Goal: Use online tool/utility: Utilize a website feature to perform a specific function

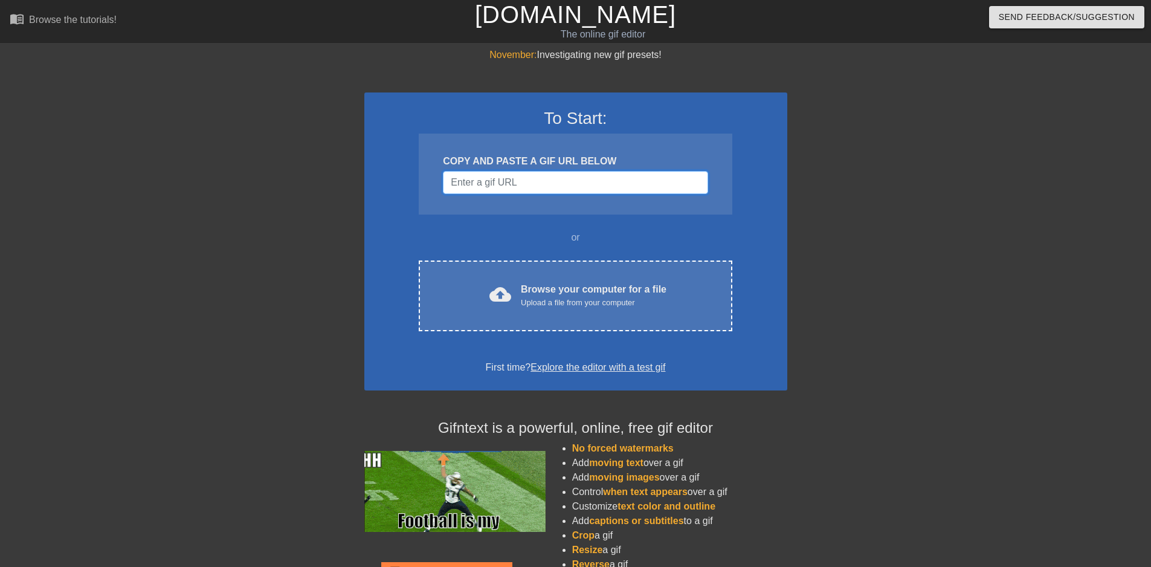
click at [534, 178] on input "Username" at bounding box center [575, 182] width 265 height 23
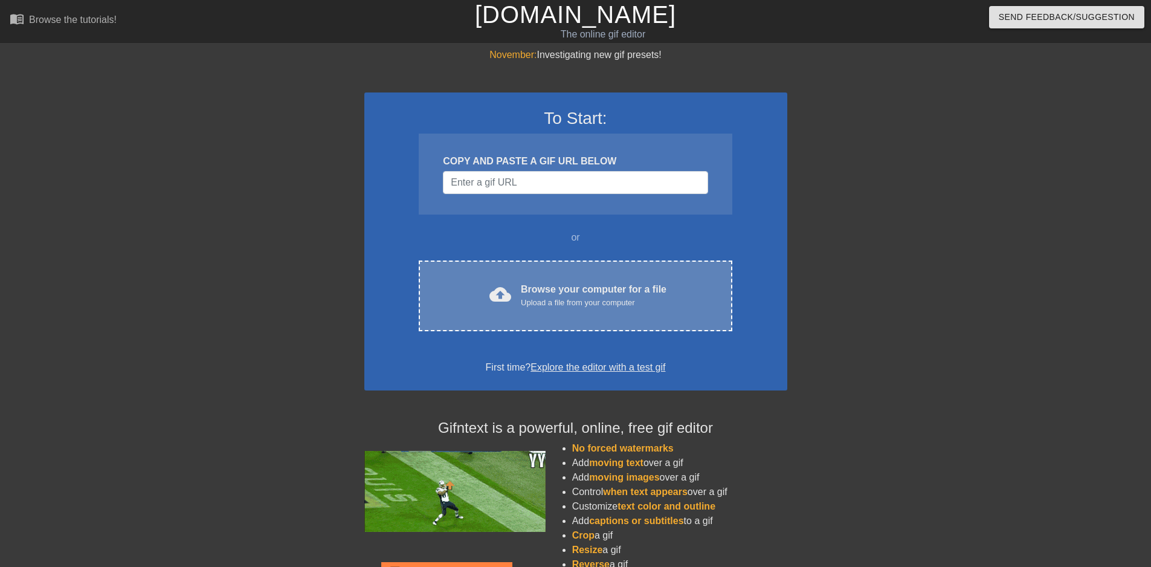
click at [667, 285] on div "cloud_upload Browse your computer for a file Upload a file from your computer" at bounding box center [575, 295] width 262 height 27
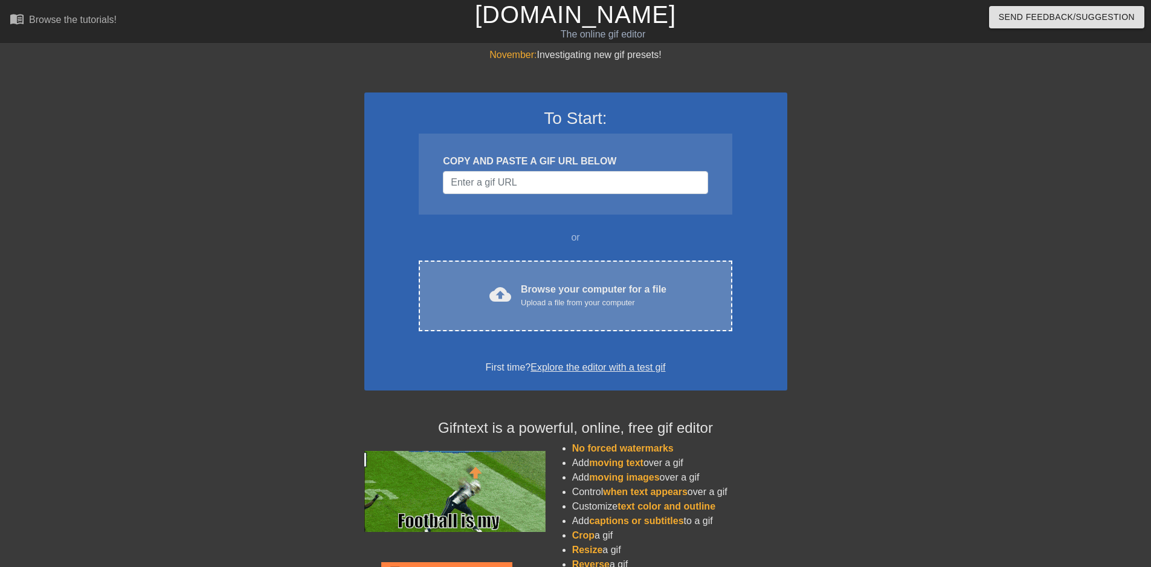
click at [511, 293] on span "cloud_upload" at bounding box center [501, 294] width 22 height 22
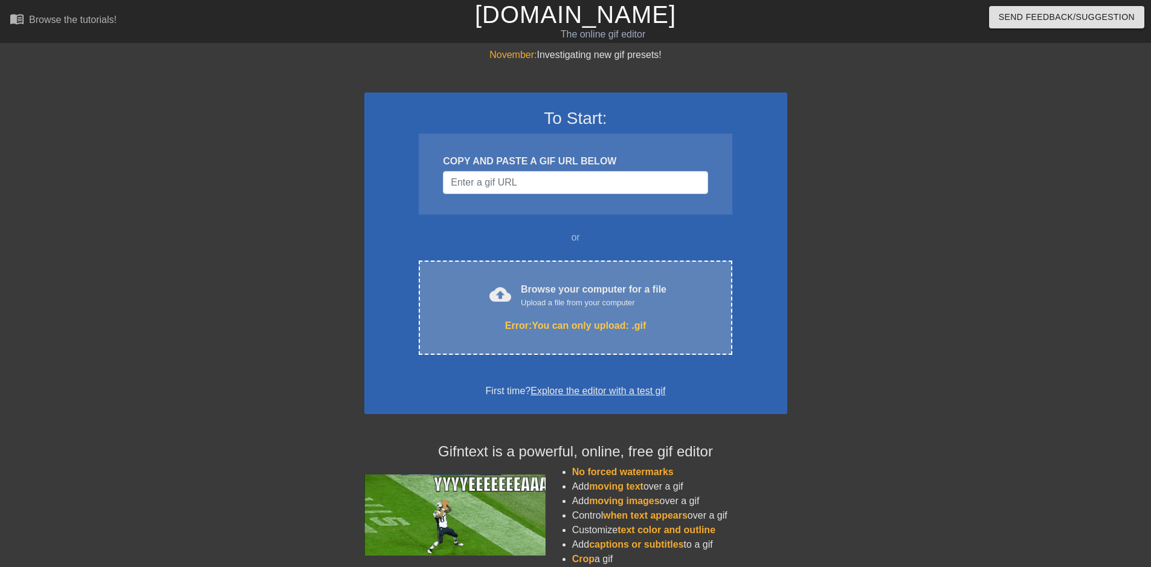
click at [651, 320] on div "Error: You can only upload: .gif" at bounding box center [575, 325] width 262 height 15
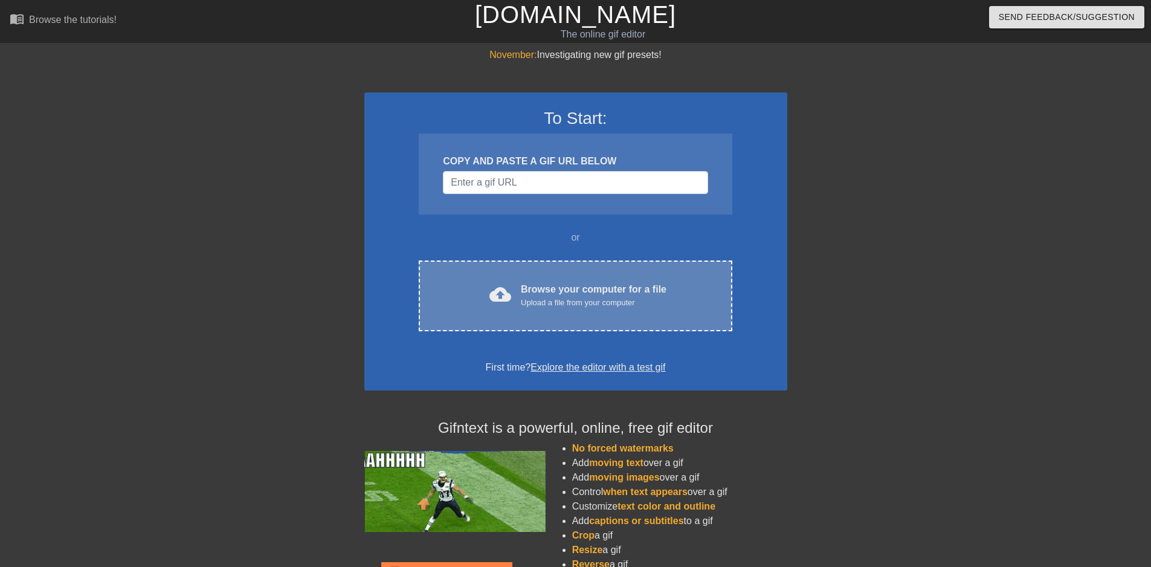
click at [569, 282] on div "Browse your computer for a file Upload a file from your computer" at bounding box center [594, 295] width 146 height 27
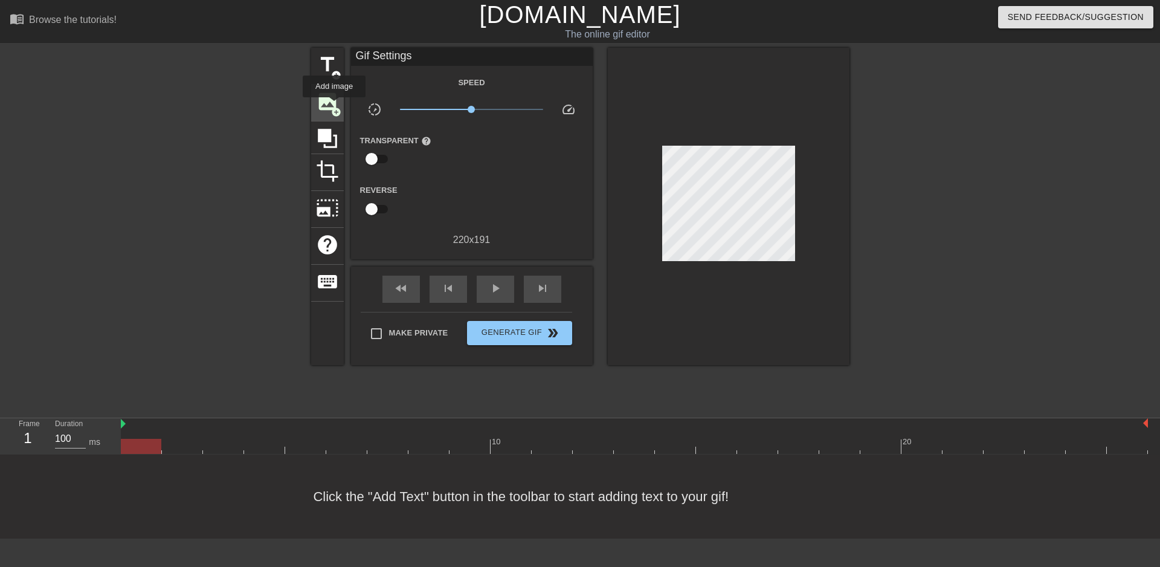
click at [334, 107] on span "add_circle" at bounding box center [336, 112] width 10 height 10
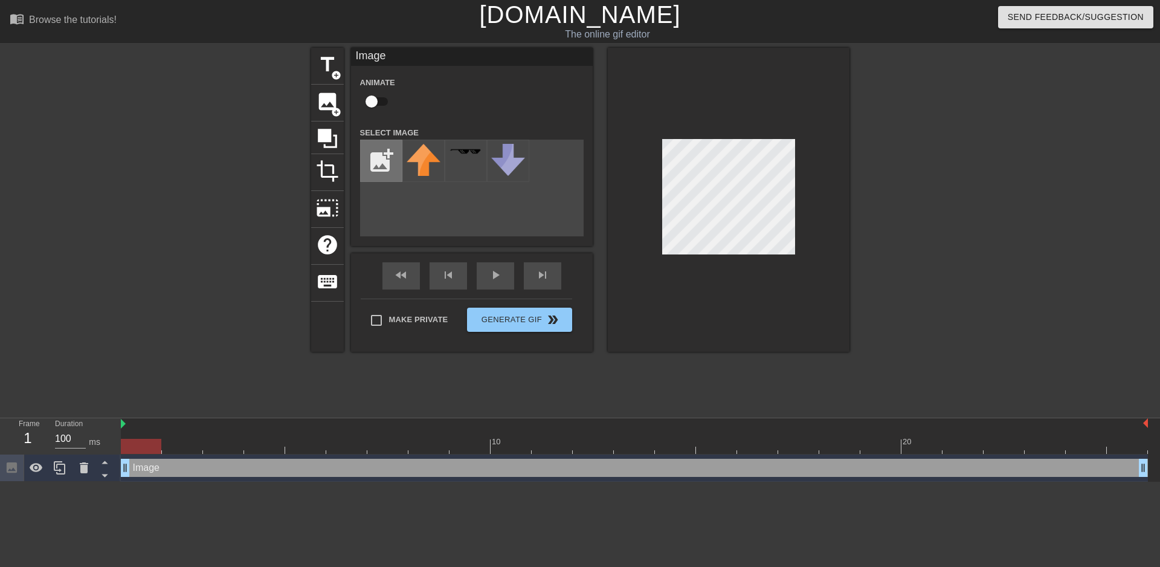
click at [390, 146] on input "file" at bounding box center [381, 160] width 41 height 41
type input "C:\fakepath\devzel.jpg"
click at [439, 149] on img at bounding box center [424, 153] width 34 height 19
click at [609, 272] on div at bounding box center [729, 200] width 242 height 304
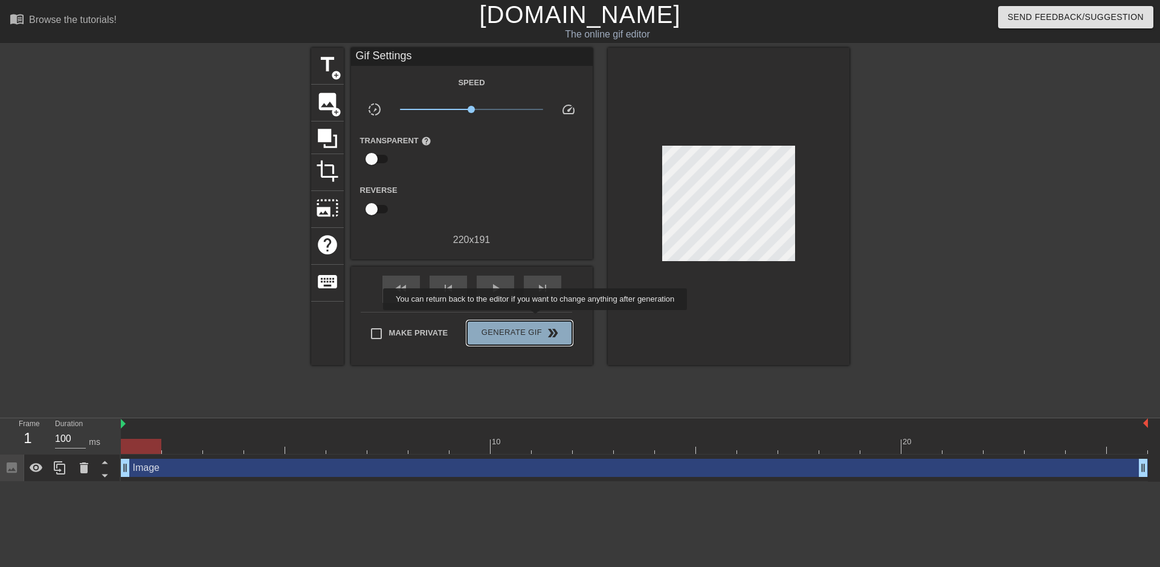
click at [537, 321] on button "Generate Gif double_arrow" at bounding box center [519, 333] width 105 height 24
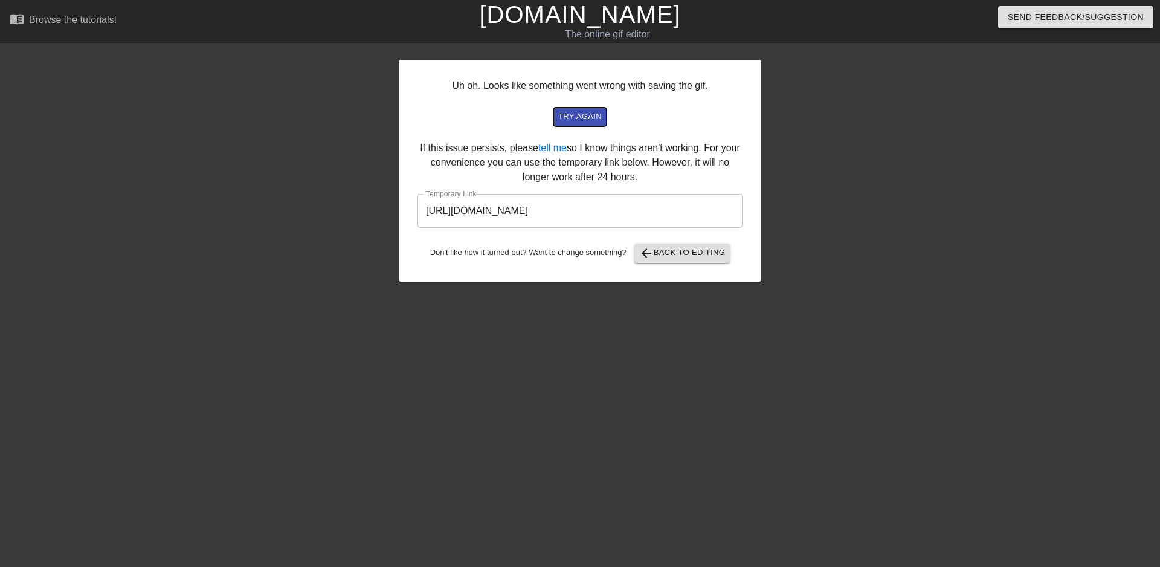
click at [583, 114] on span "try again" at bounding box center [580, 117] width 44 height 14
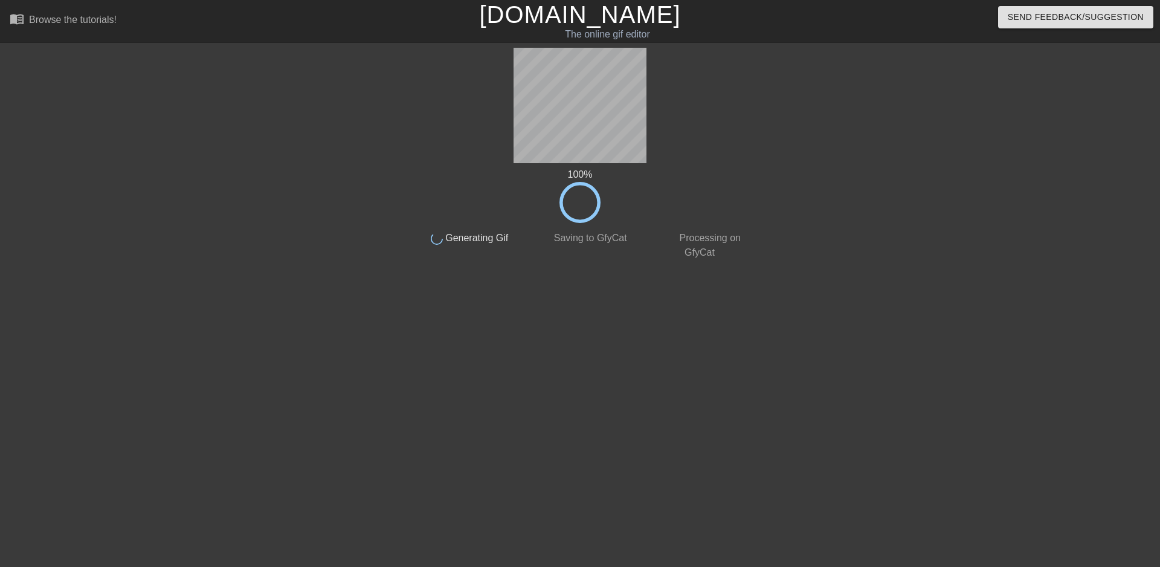
drag, startPoint x: 621, startPoint y: 225, endPoint x: 792, endPoint y: 300, distance: 186.7
click at [751, 300] on div "100 % done Generating Gif done Saving to GfyCat done Processing on GfyCat title…" at bounding box center [580, 229] width 341 height 363
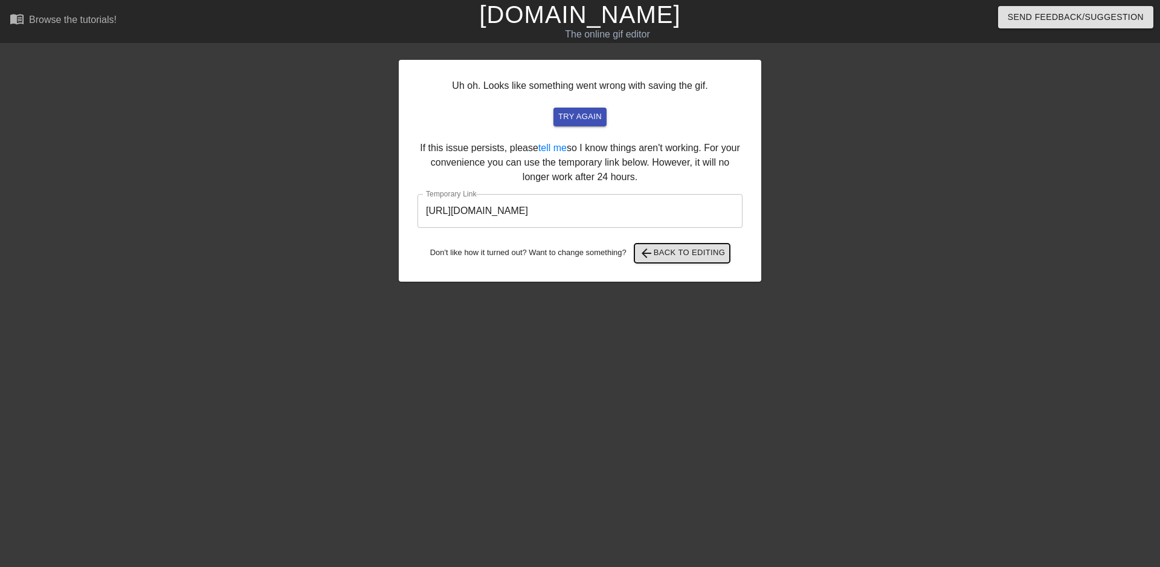
click at [674, 246] on span "arrow_back Back to Editing" at bounding box center [682, 253] width 86 height 15
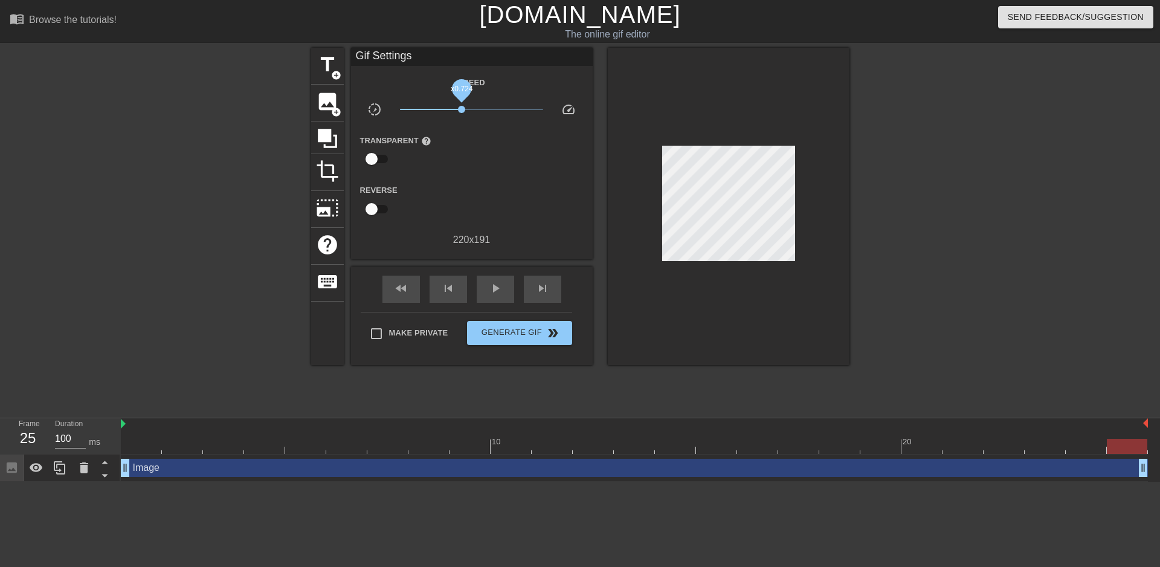
drag, startPoint x: 471, startPoint y: 108, endPoint x: 462, endPoint y: 109, distance: 9.8
click at [462, 109] on span "x0.724" at bounding box center [461, 109] width 7 height 7
drag, startPoint x: 464, startPoint y: 112, endPoint x: 561, endPoint y: 111, distance: 97.3
click at [561, 111] on div "slow_motion_video x10.0 speed" at bounding box center [472, 111] width 242 height 19
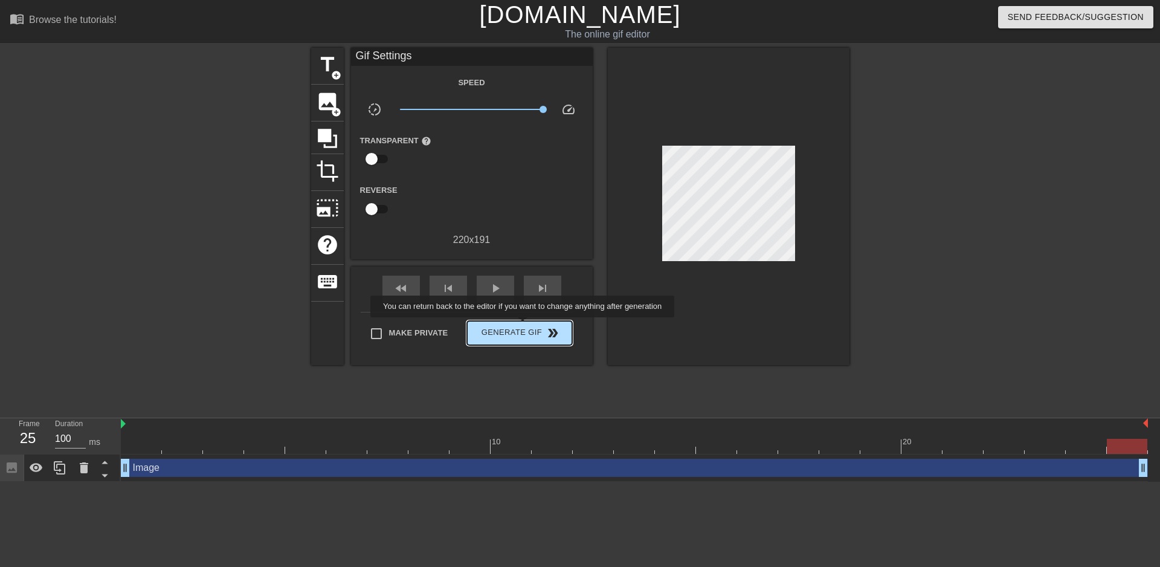
click at [524, 326] on span "Generate Gif double_arrow" at bounding box center [519, 333] width 95 height 15
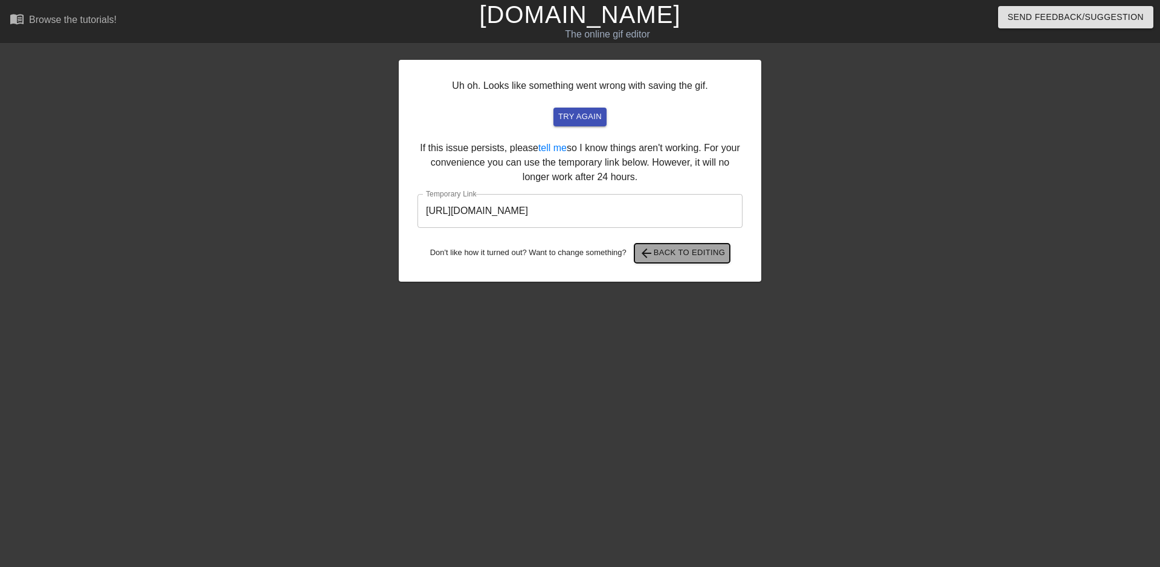
click at [682, 247] on span "arrow_back Back to Editing" at bounding box center [682, 253] width 86 height 15
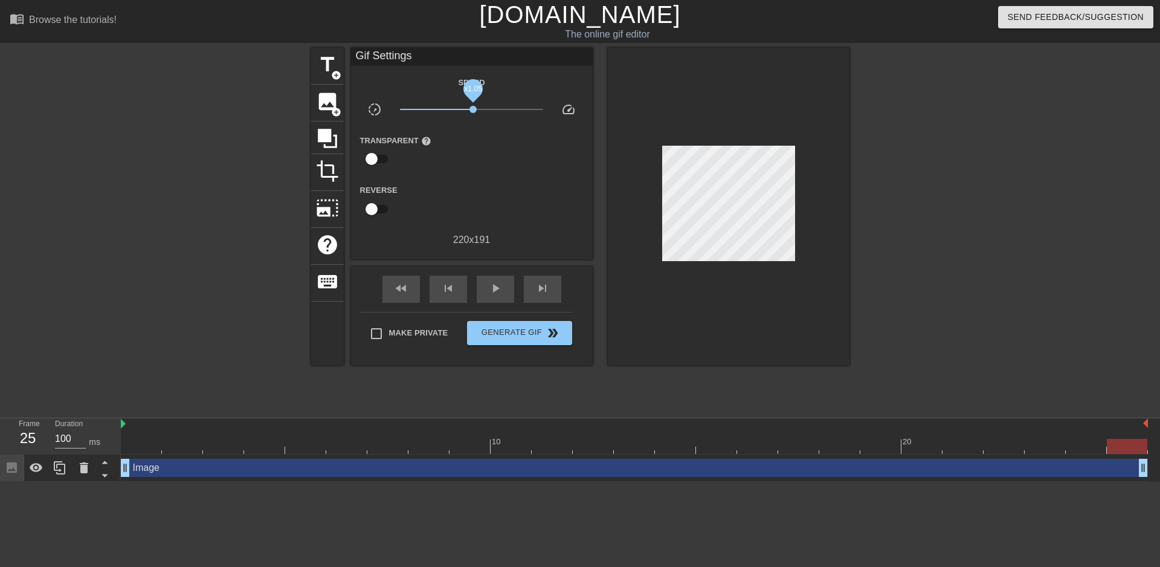
drag, startPoint x: 541, startPoint y: 105, endPoint x: 473, endPoint y: 108, distance: 68.4
click at [473, 108] on span "x1.05" at bounding box center [471, 109] width 143 height 15
click at [511, 326] on span "Generate Gif double_arrow" at bounding box center [519, 333] width 95 height 15
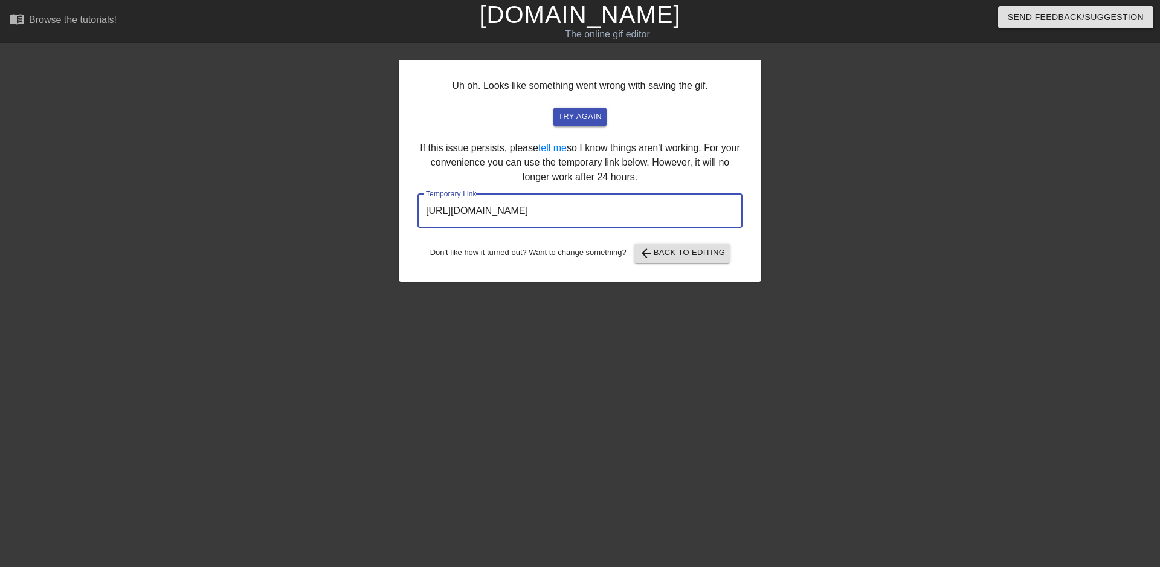
drag, startPoint x: 669, startPoint y: 202, endPoint x: 239, endPoint y: 202, distance: 430.3
click at [239, 202] on div "Uh oh. Looks like something went wrong with saving the gif. try again If this i…" at bounding box center [580, 229] width 1160 height 363
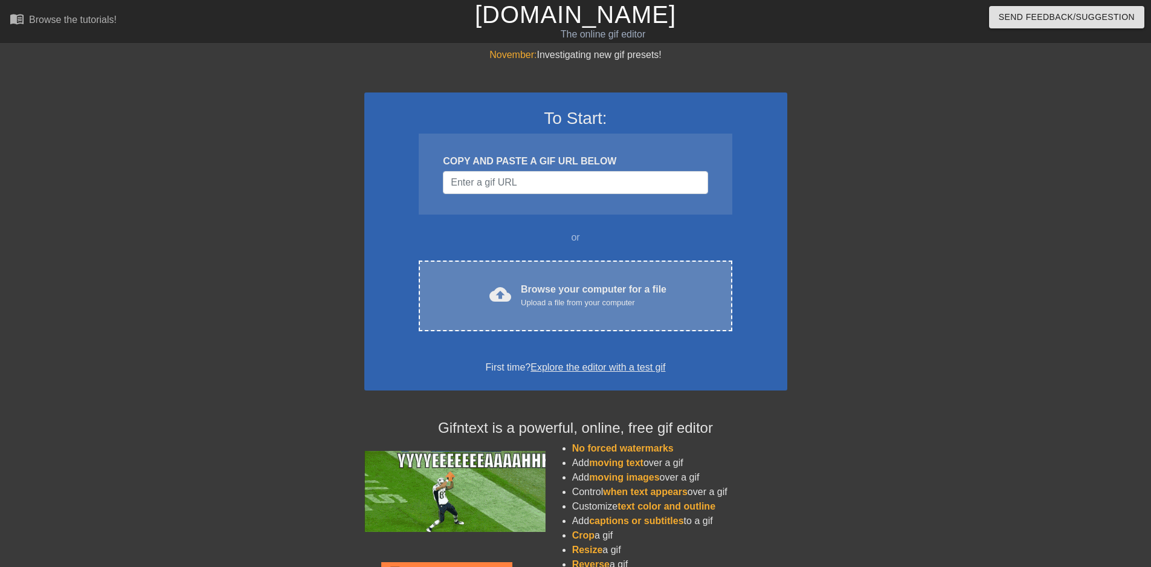
click at [548, 270] on div "cloud_upload Browse your computer for a file Upload a file from your computer C…" at bounding box center [575, 295] width 313 height 71
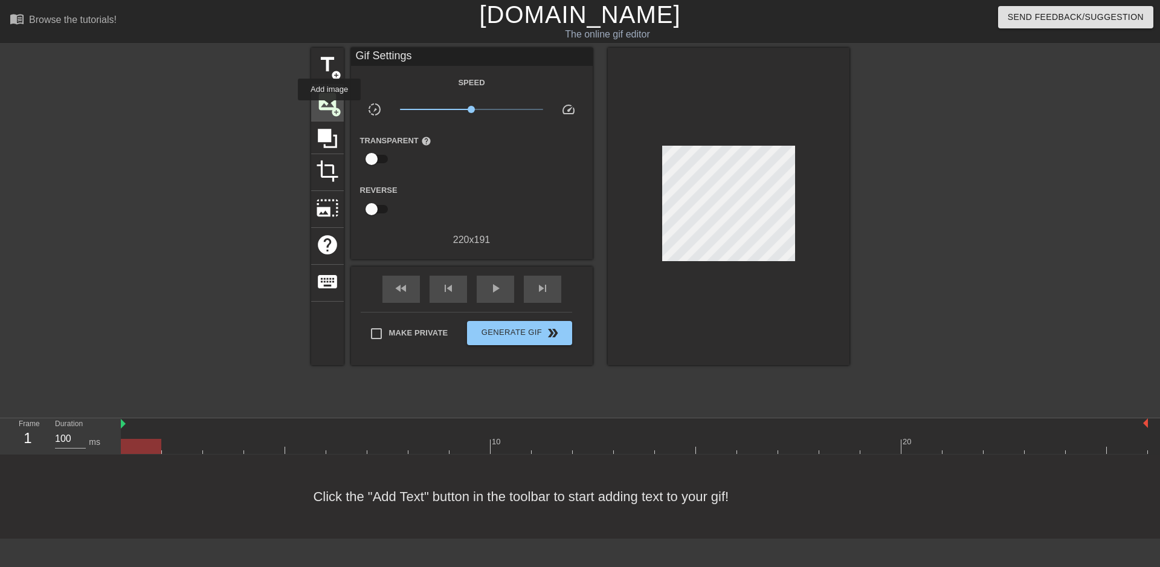
click at [329, 106] on span "image" at bounding box center [327, 101] width 23 height 23
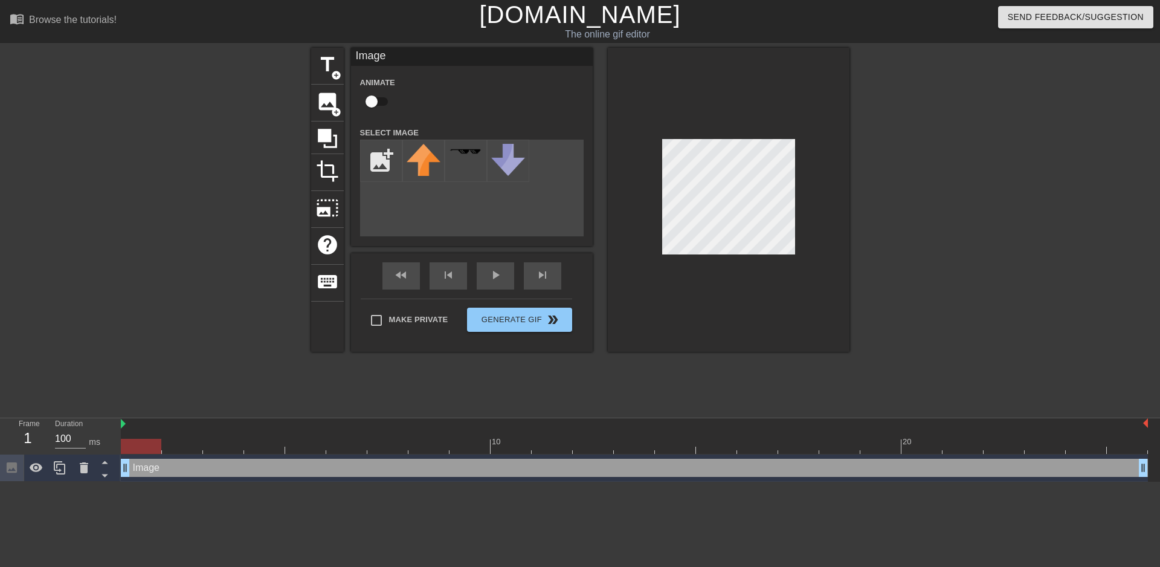
click at [376, 184] on div "add_photo_alternate" at bounding box center [472, 188] width 224 height 97
click at [376, 166] on input "file" at bounding box center [381, 160] width 41 height 41
type input "C:\fakepath\cpswan.jpg"
click at [433, 150] on img at bounding box center [424, 156] width 34 height 24
click at [649, 268] on div at bounding box center [729, 200] width 242 height 304
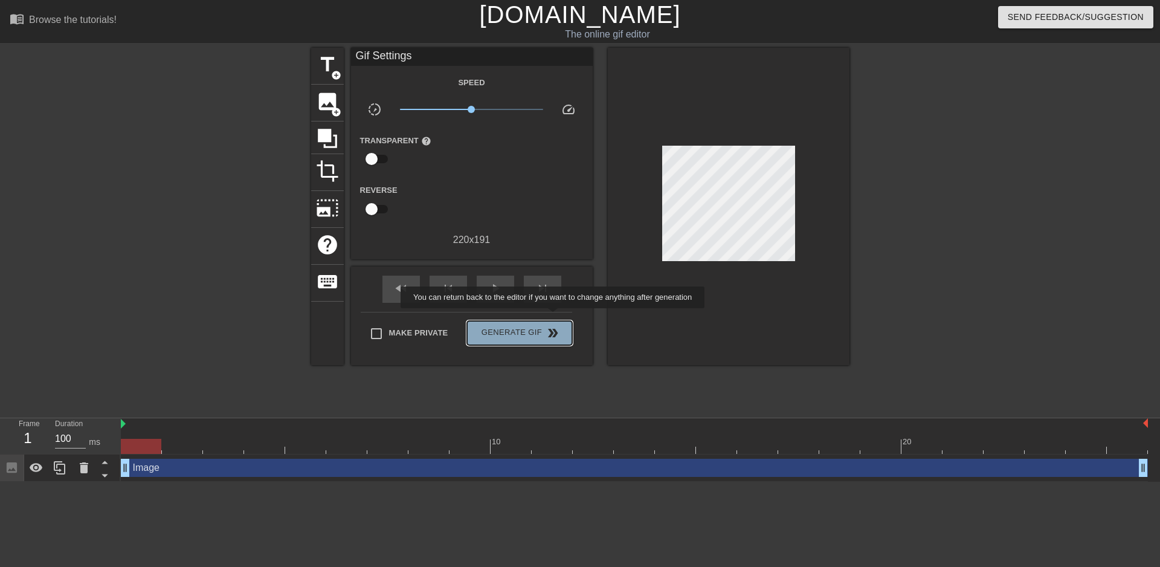
click at [554, 321] on button "Generate Gif double_arrow" at bounding box center [519, 333] width 105 height 24
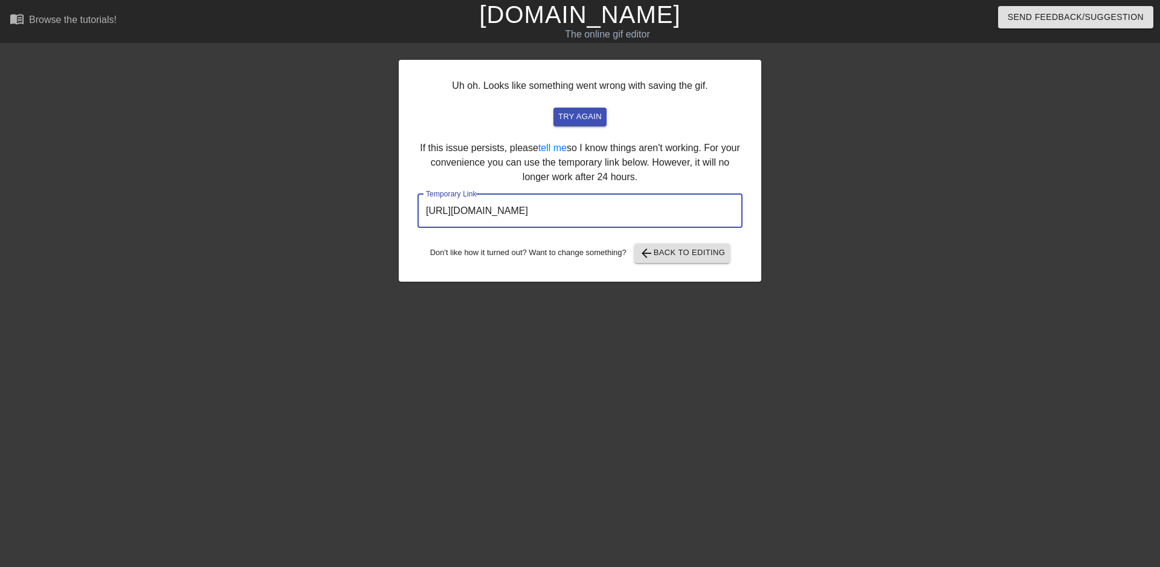
drag, startPoint x: 668, startPoint y: 208, endPoint x: 227, endPoint y: 267, distance: 445.0
click at [228, 266] on div "Uh oh. Looks like something went wrong with saving the gif. try again If this i…" at bounding box center [580, 229] width 1160 height 363
